Goal: Information Seeking & Learning: Understand process/instructions

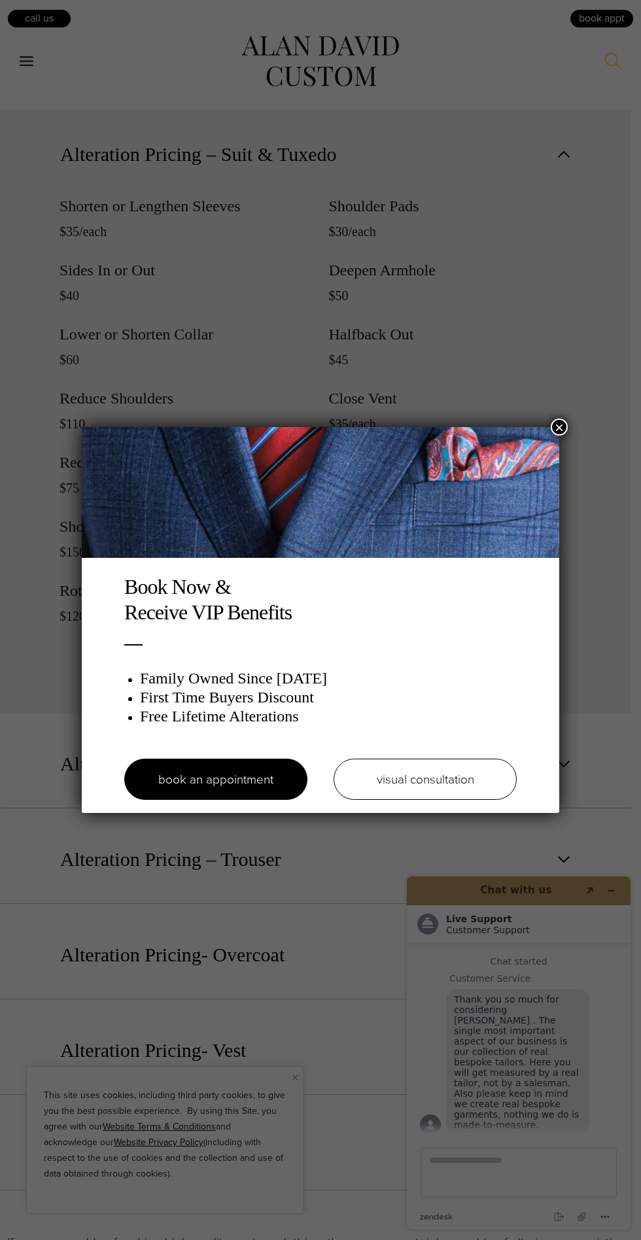
click at [558, 428] on button "×" at bounding box center [559, 426] width 17 height 17
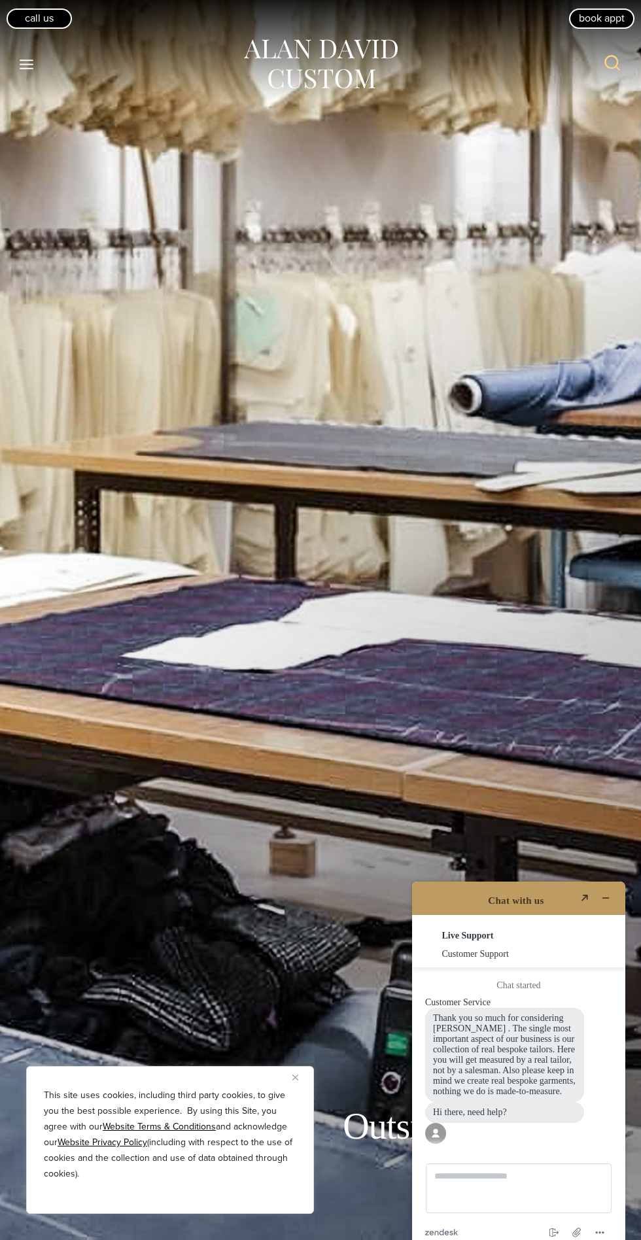
click at [27, 64] on icon "Open menu" at bounding box center [27, 65] width 14 height 10
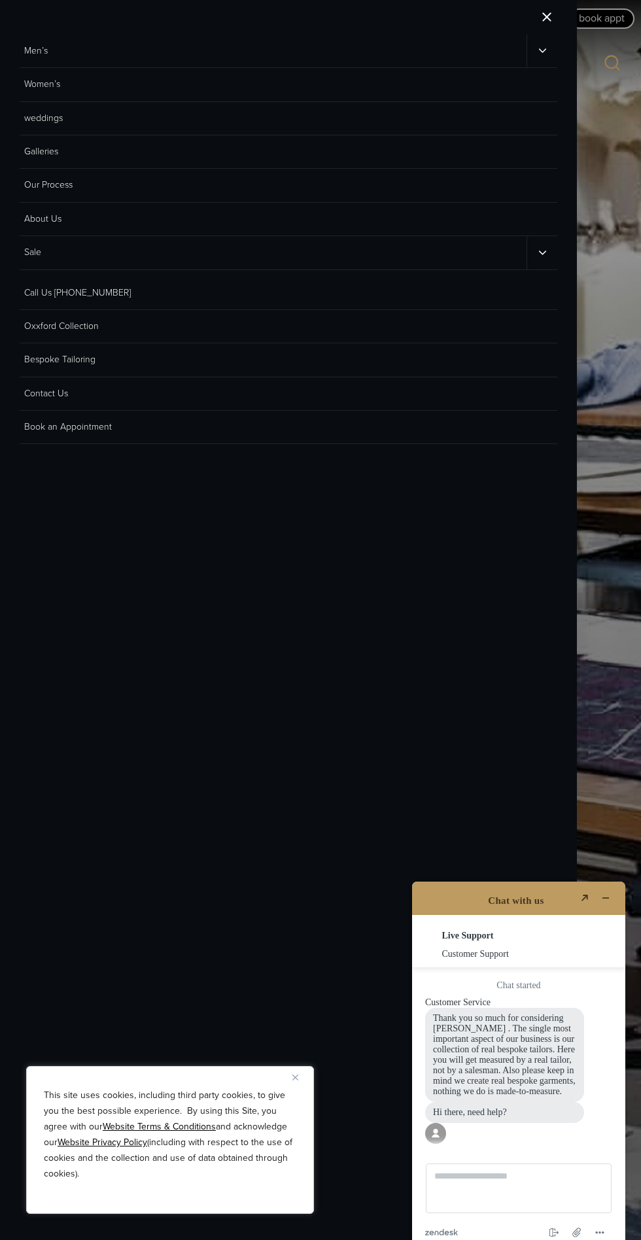
click at [259, 39] on link "Men’s" at bounding box center [273, 51] width 507 height 33
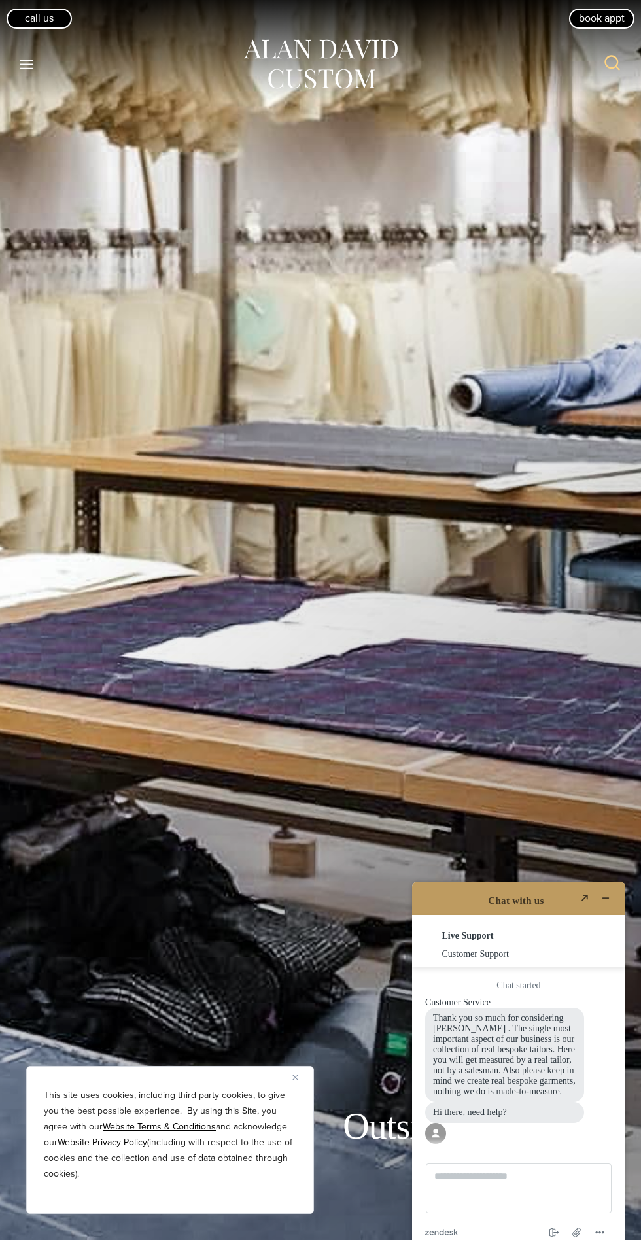
click at [27, 64] on icon "Open menu" at bounding box center [27, 65] width 14 height 10
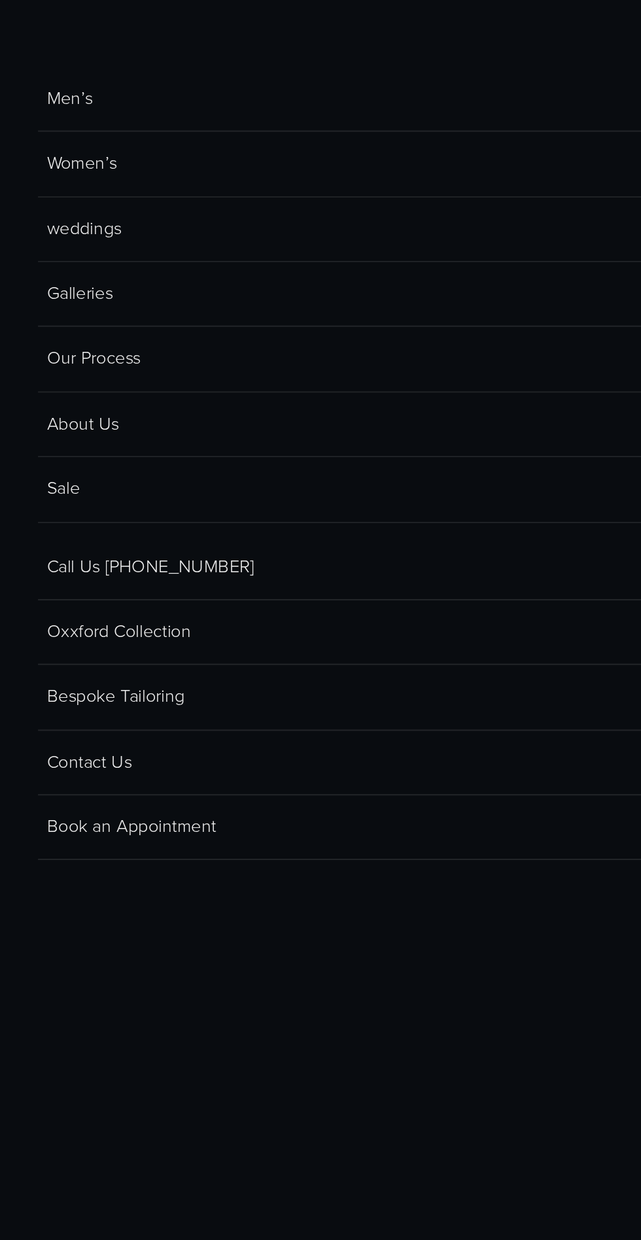
click at [26, 42] on link "Men’s" at bounding box center [273, 51] width 507 height 33
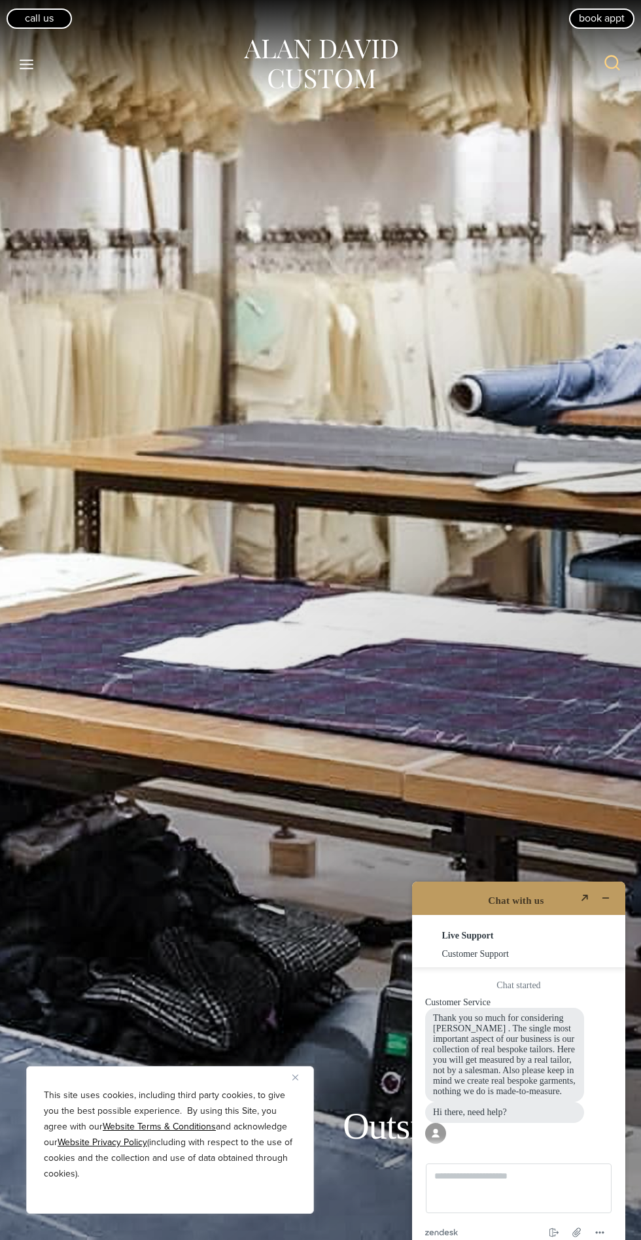
click at [52, 22] on link "Call Us" at bounding box center [39, 19] width 65 height 20
click at [24, 58] on icon "Toggle Menu" at bounding box center [26, 64] width 16 height 16
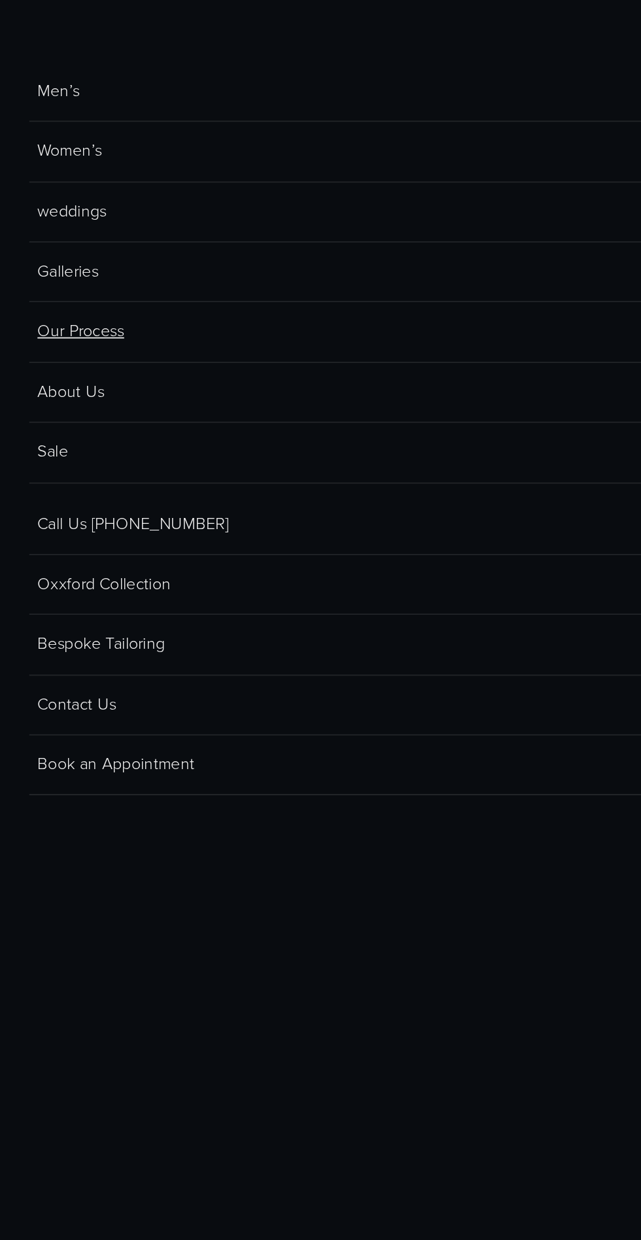
click at [52, 190] on link "Our Process" at bounding box center [288, 185] width 537 height 33
